Goal: Find specific page/section

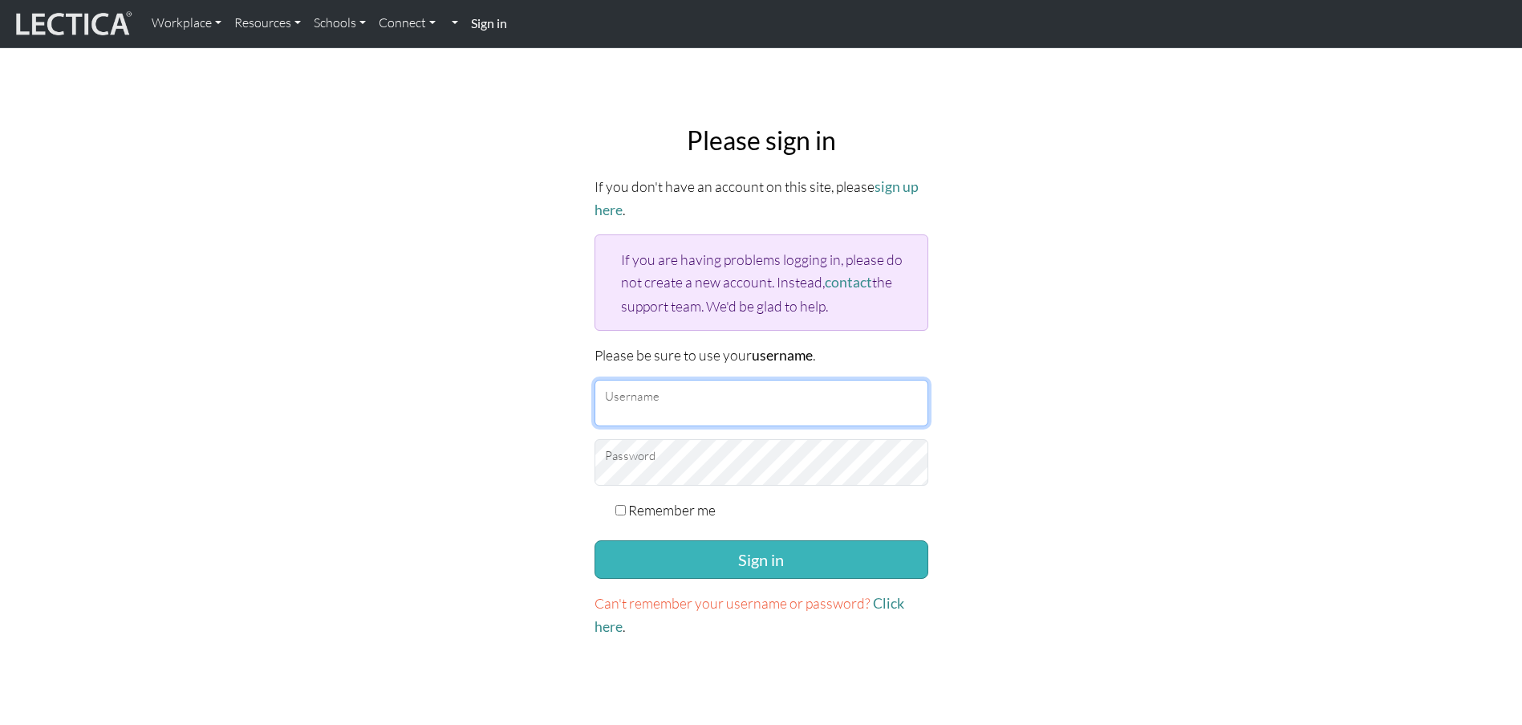
type input "[EMAIL_ADDRESS][DOMAIN_NAME]"
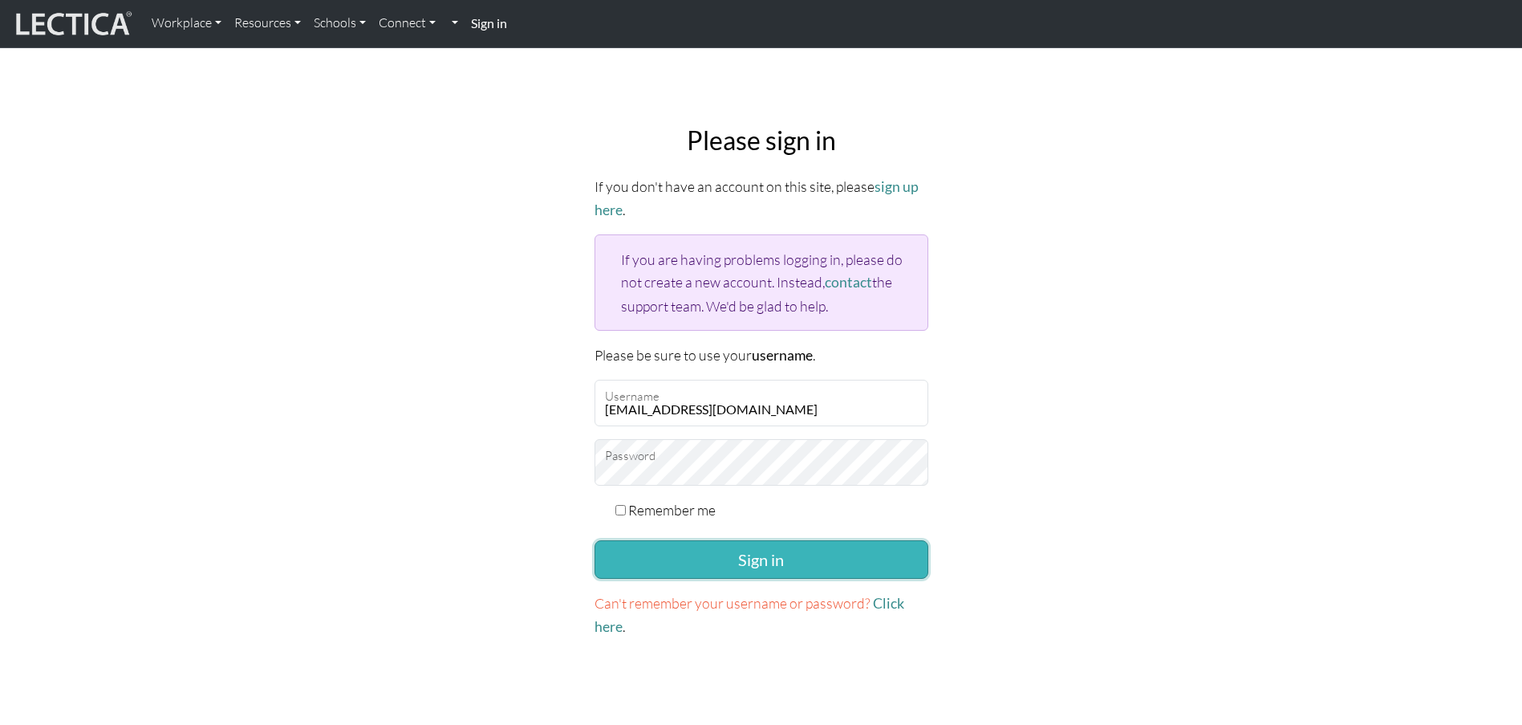
click at [735, 561] on button "Sign in" at bounding box center [762, 559] width 334 height 39
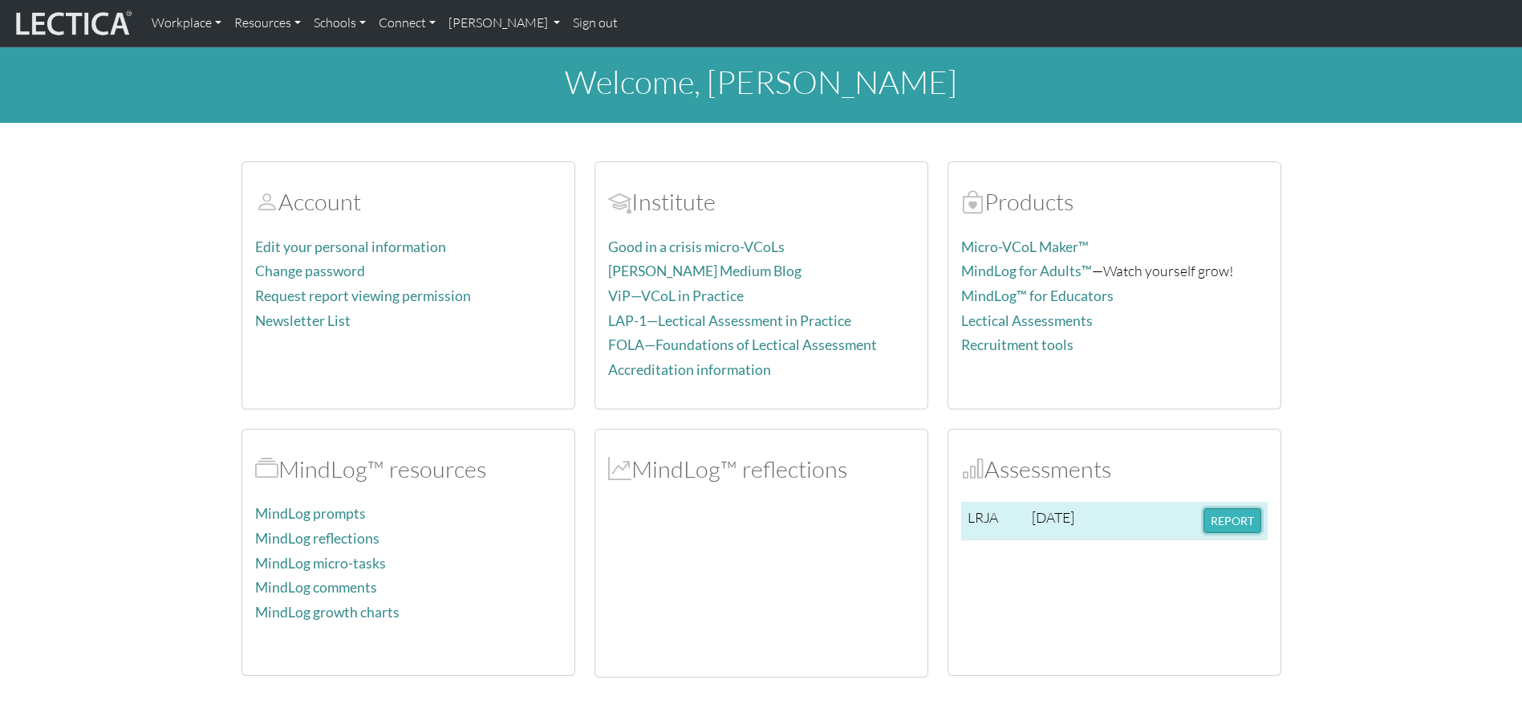
click at [1234, 522] on button "REPORT" at bounding box center [1233, 520] width 58 height 25
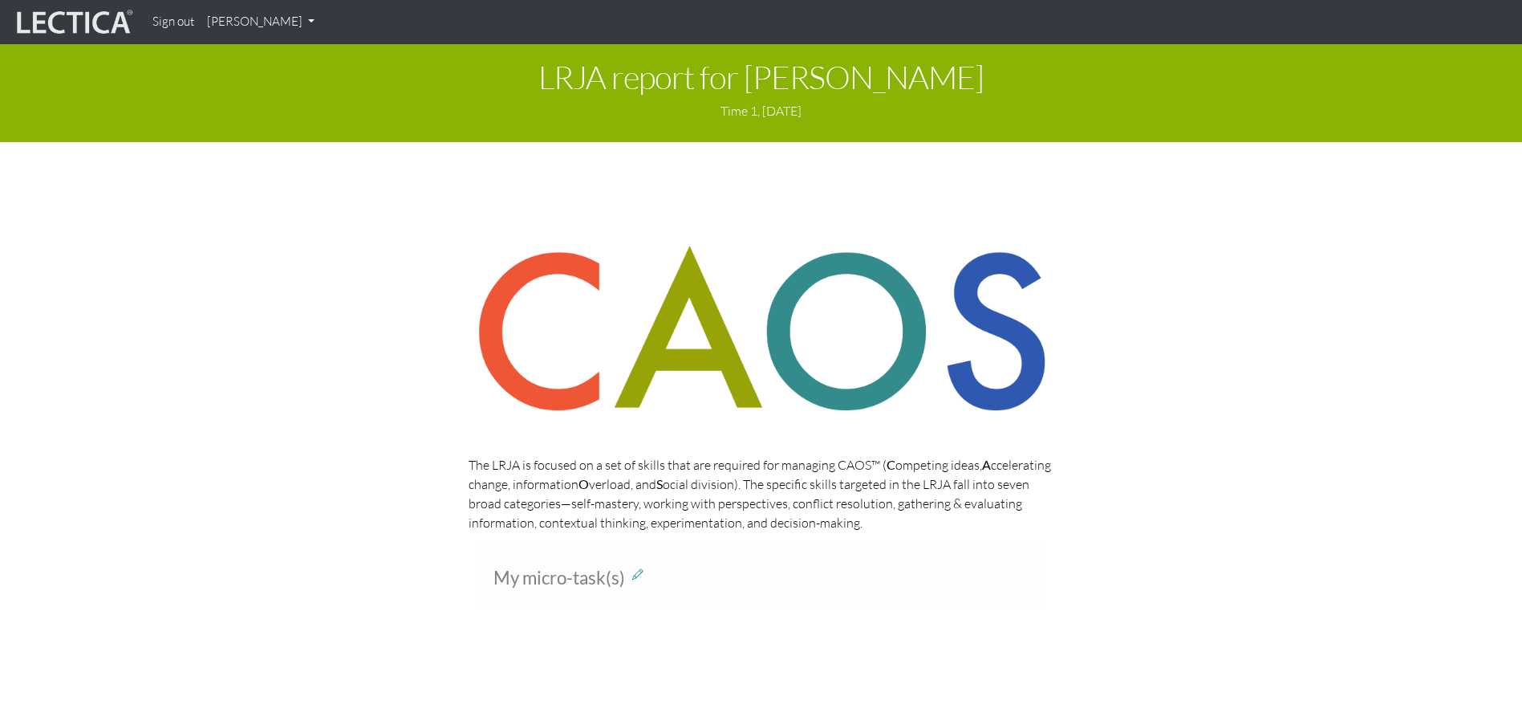
click at [108, 30] on img at bounding box center [73, 22] width 120 height 30
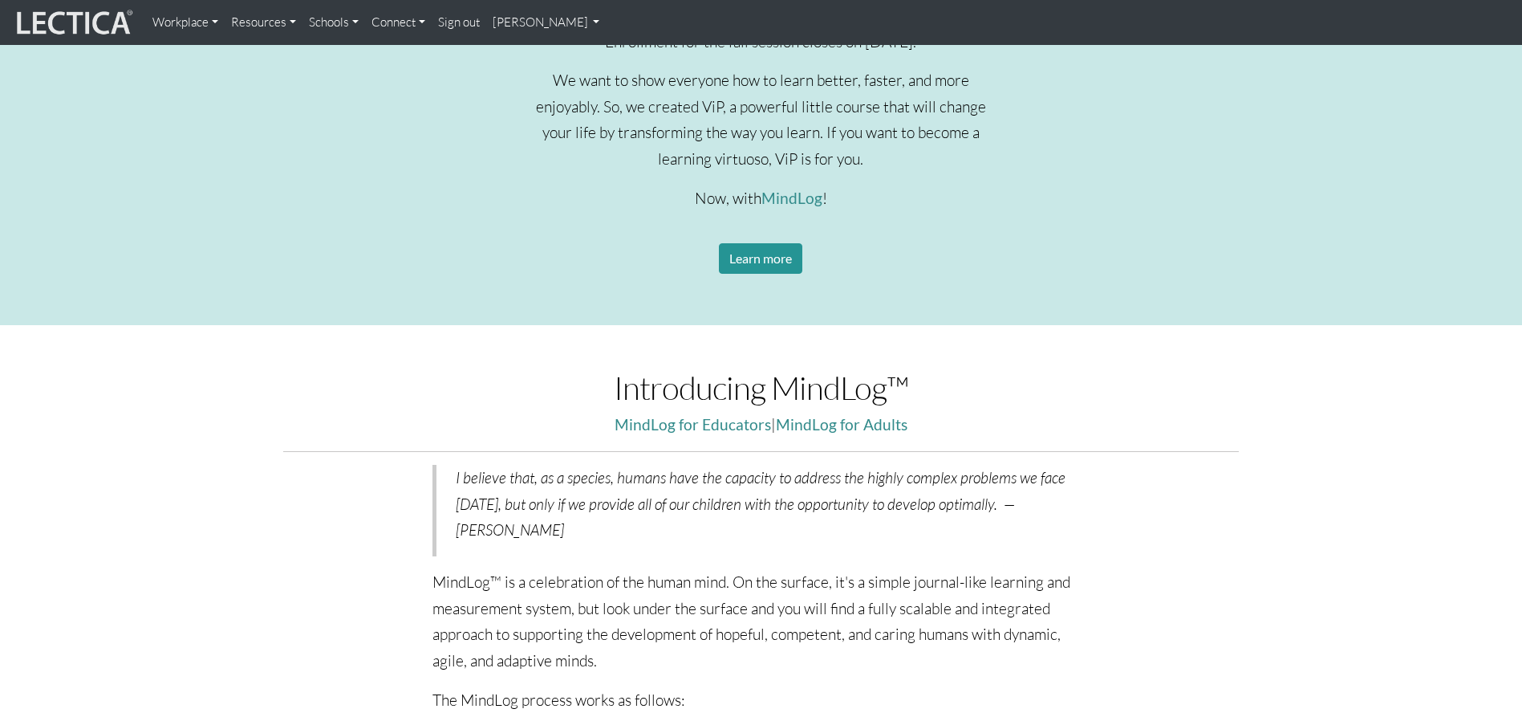
scroll to position [803, 0]
